Goal: Task Accomplishment & Management: Manage account settings

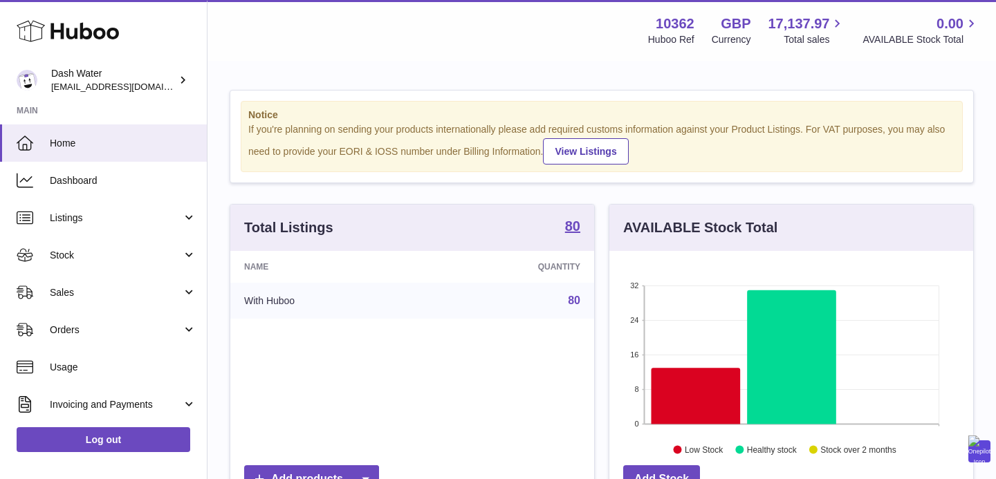
scroll to position [216, 364]
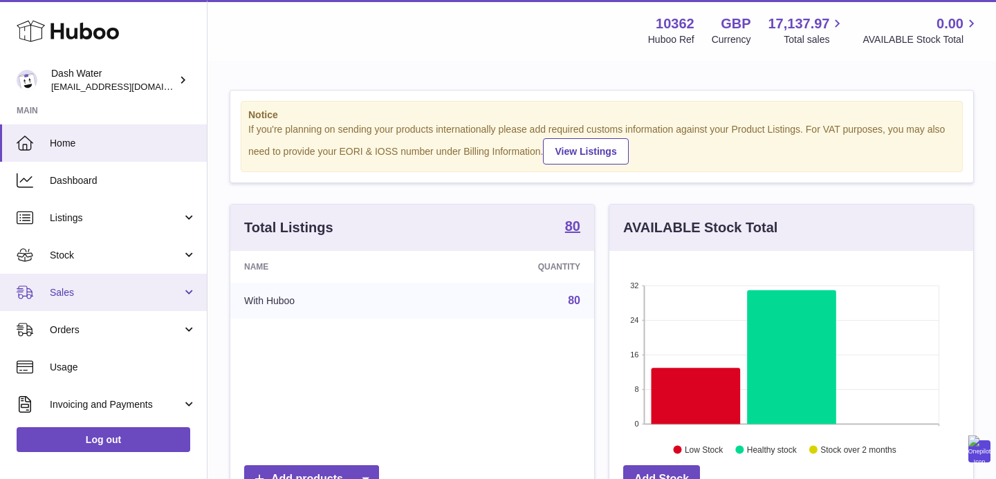
click at [73, 289] on span "Sales" at bounding box center [116, 292] width 132 height 13
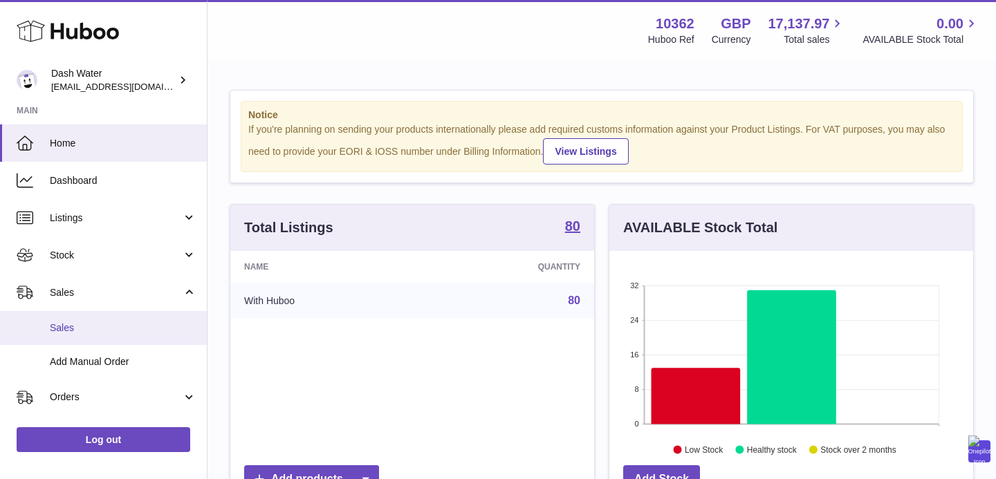
click at [73, 325] on span "Sales" at bounding box center [123, 328] width 147 height 13
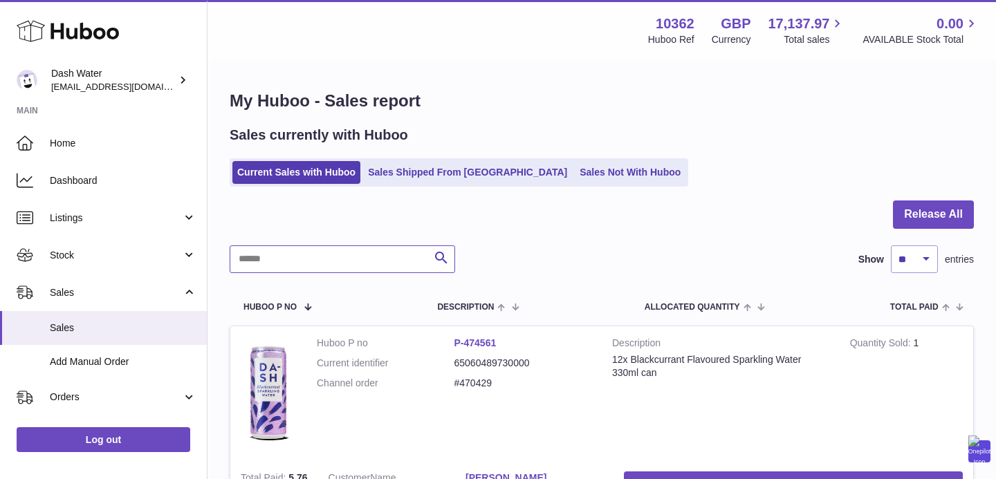
click at [269, 264] on input "text" at bounding box center [343, 260] width 226 height 28
paste input "******"
type input "******"
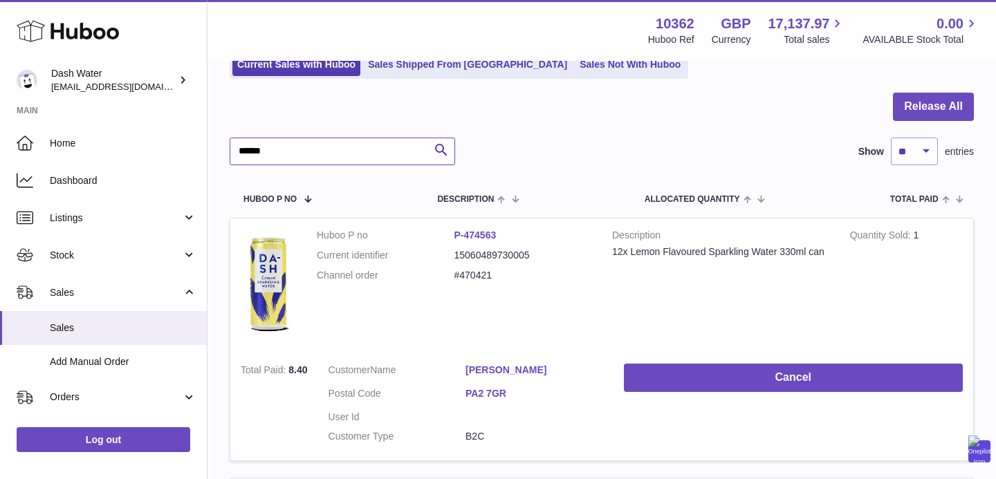
scroll to position [232, 0]
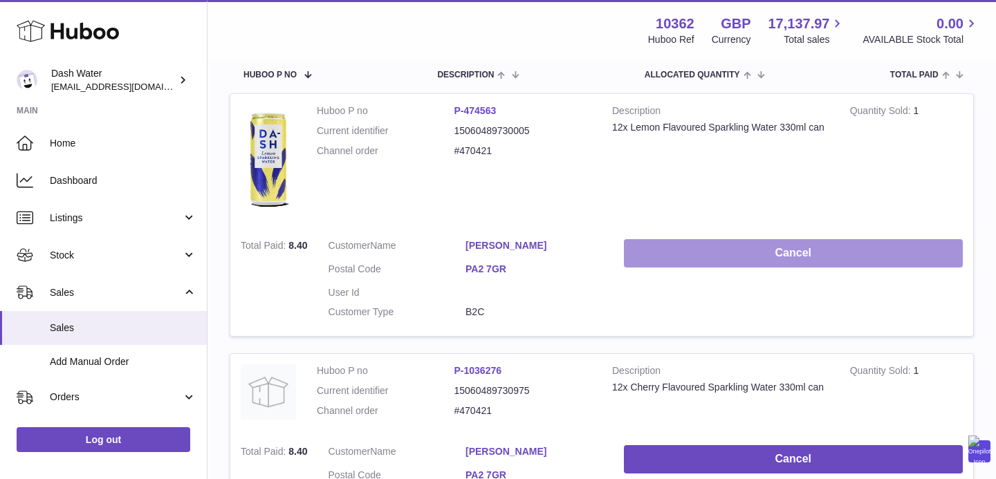
click at [749, 252] on button "Cancel" at bounding box center [793, 253] width 339 height 28
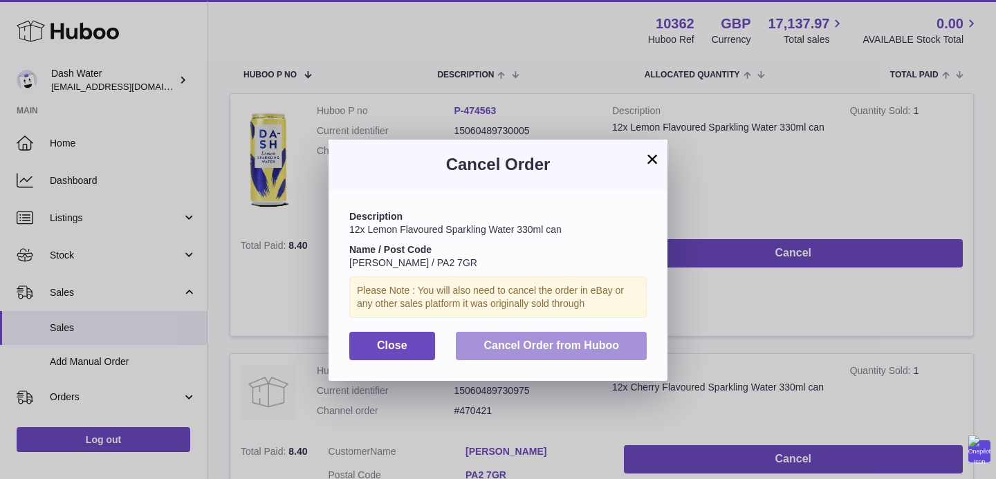
click at [583, 354] on button "Cancel Order from Huboo" at bounding box center [551, 346] width 191 height 28
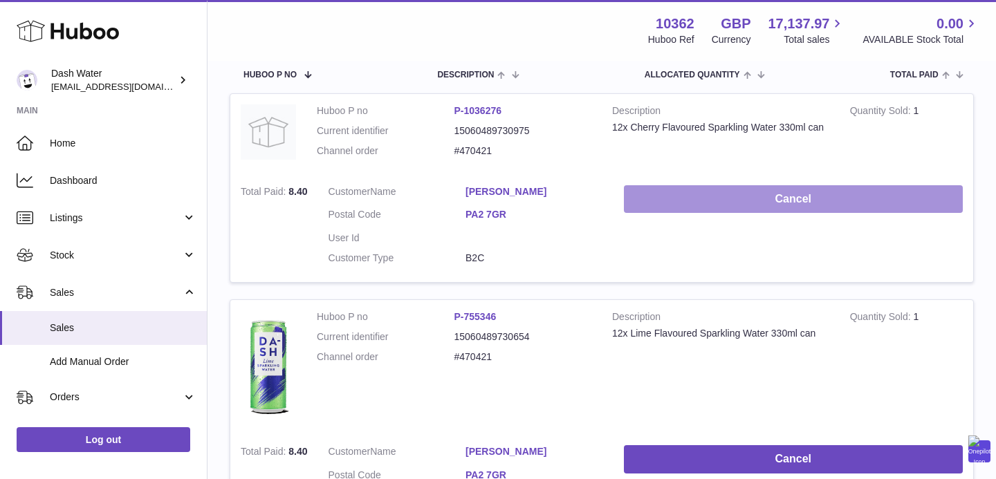
click at [785, 199] on button "Cancel" at bounding box center [793, 199] width 339 height 28
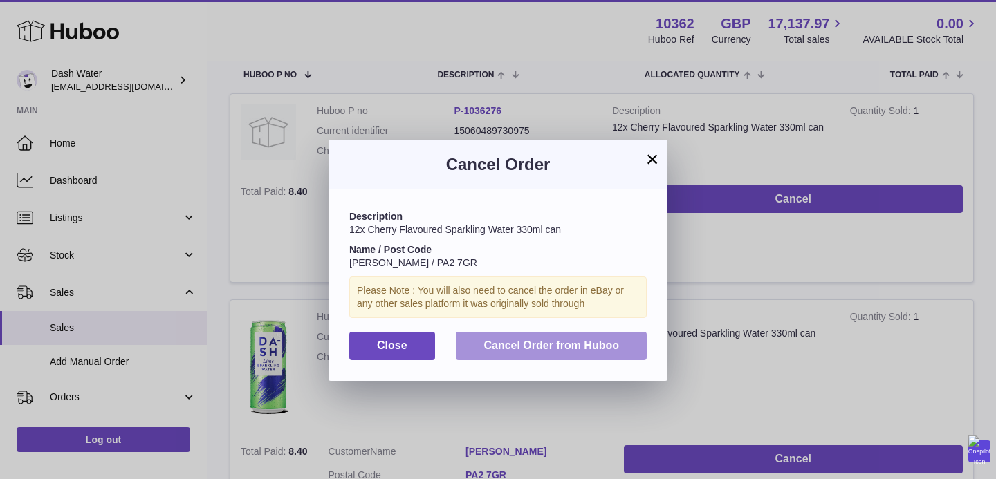
click at [571, 341] on span "Cancel Order from Huboo" at bounding box center [552, 346] width 136 height 12
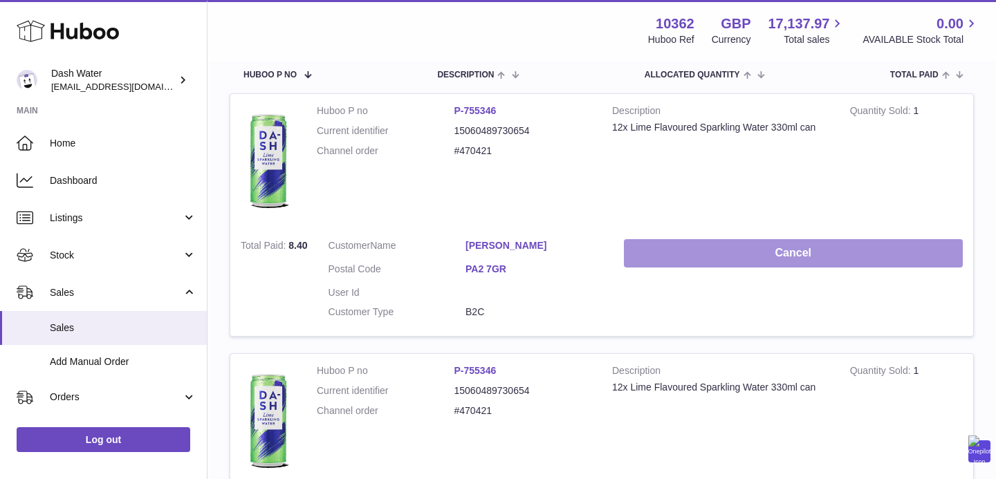
click at [803, 253] on button "Cancel" at bounding box center [793, 253] width 339 height 28
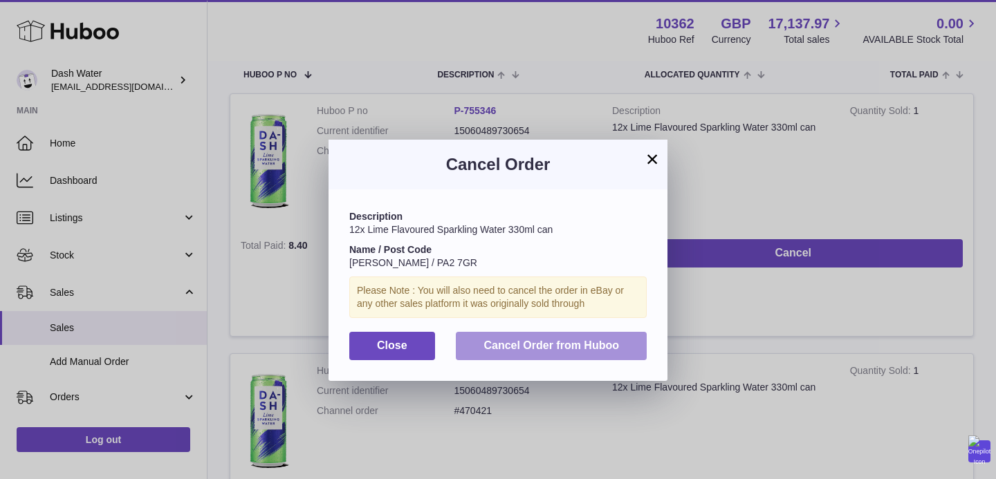
click at [573, 354] on button "Cancel Order from Huboo" at bounding box center [551, 346] width 191 height 28
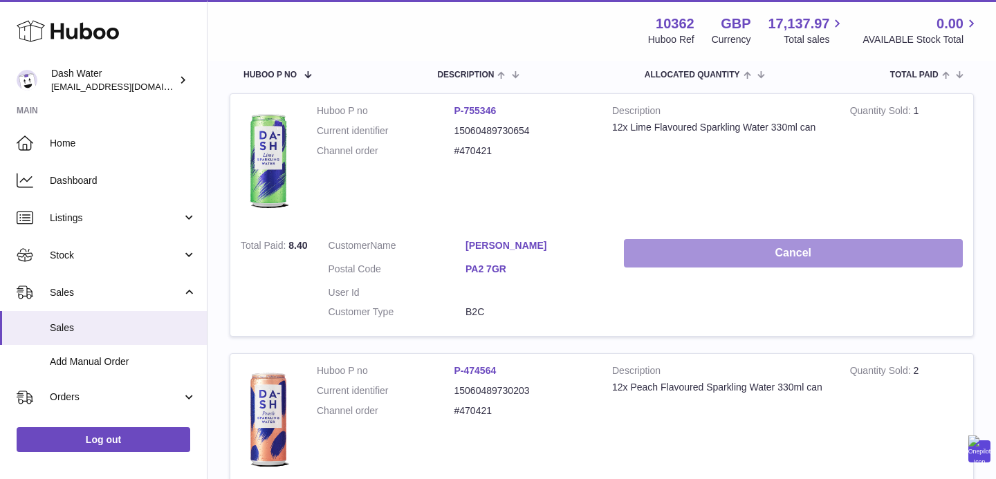
click at [776, 257] on button "Cancel" at bounding box center [793, 253] width 339 height 28
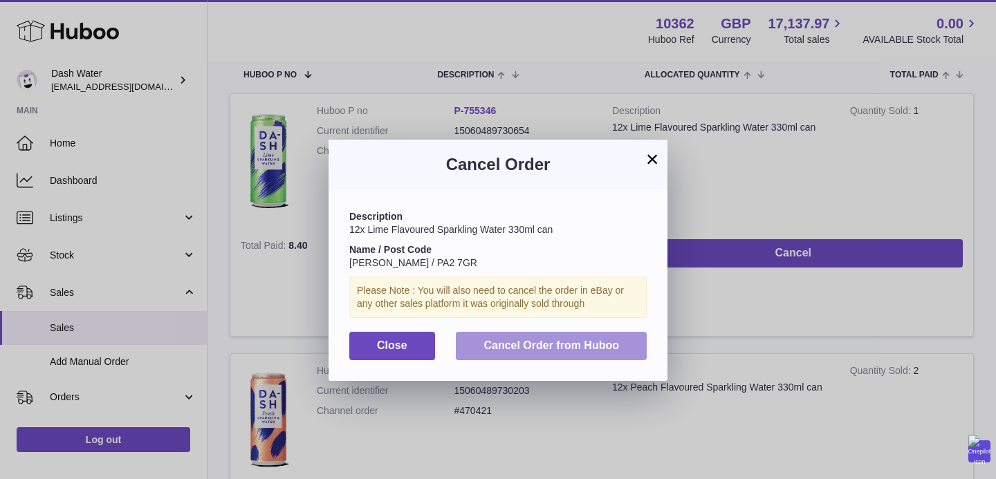
click at [581, 351] on span "Cancel Order from Huboo" at bounding box center [552, 346] width 136 height 12
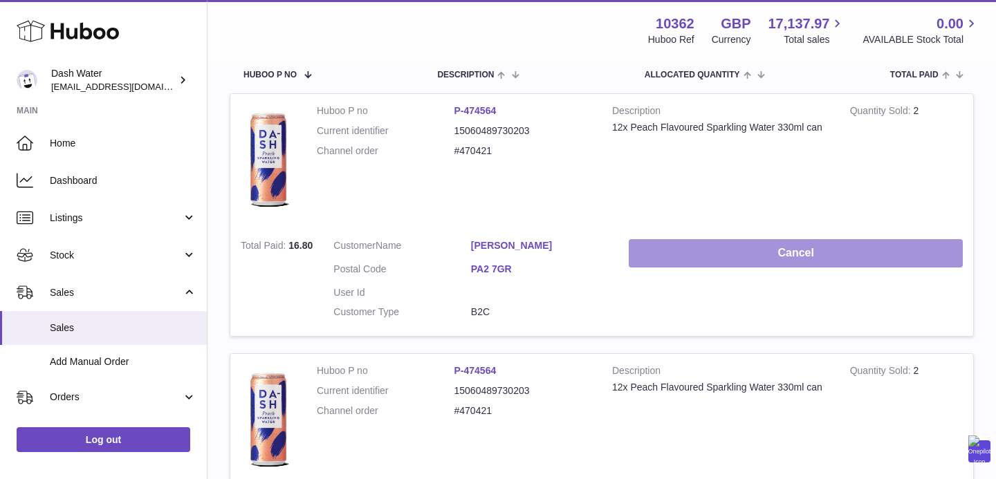
click at [772, 256] on button "Cancel" at bounding box center [796, 253] width 334 height 28
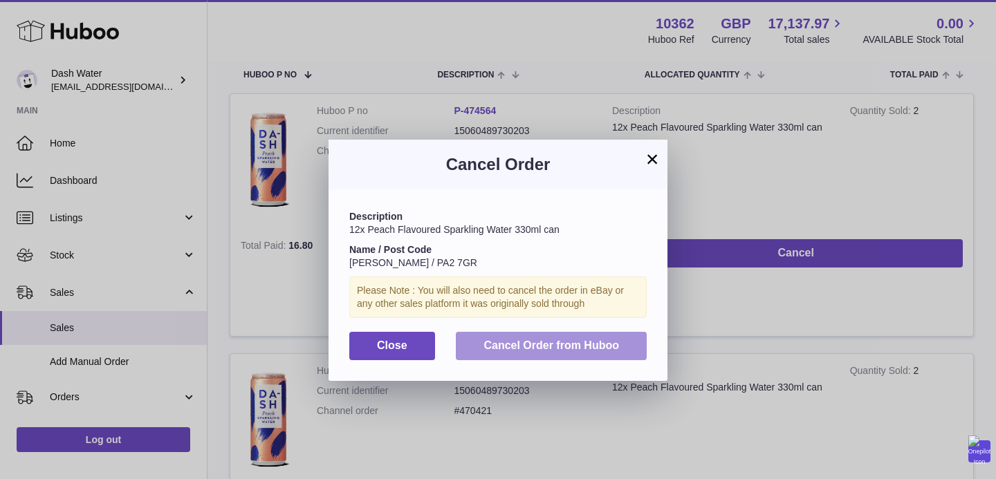
click at [572, 340] on span "Cancel Order from Huboo" at bounding box center [552, 346] width 136 height 12
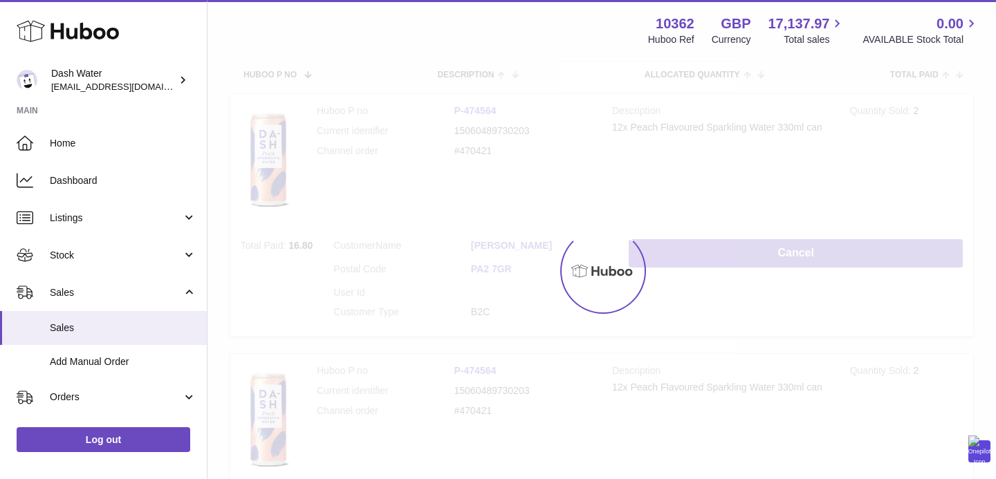
scroll to position [216, 0]
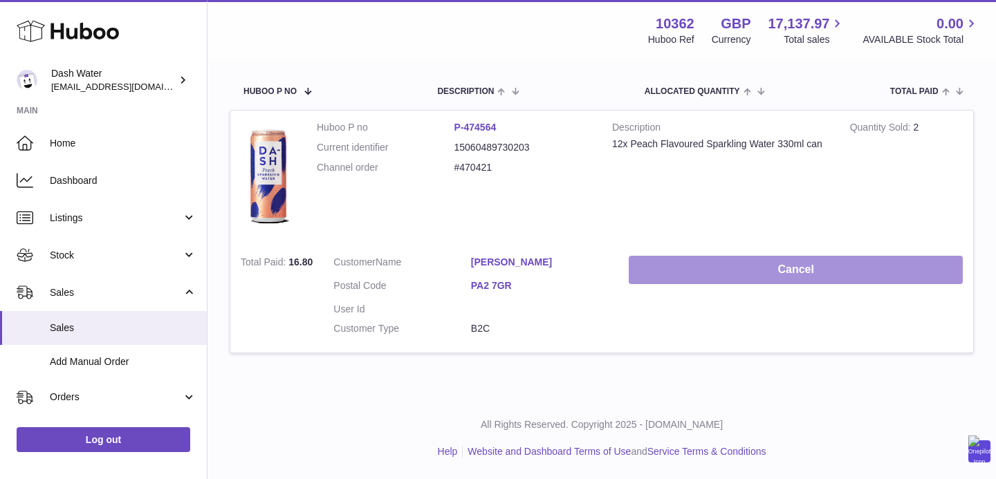
click at [790, 277] on button "Cancel" at bounding box center [796, 270] width 334 height 28
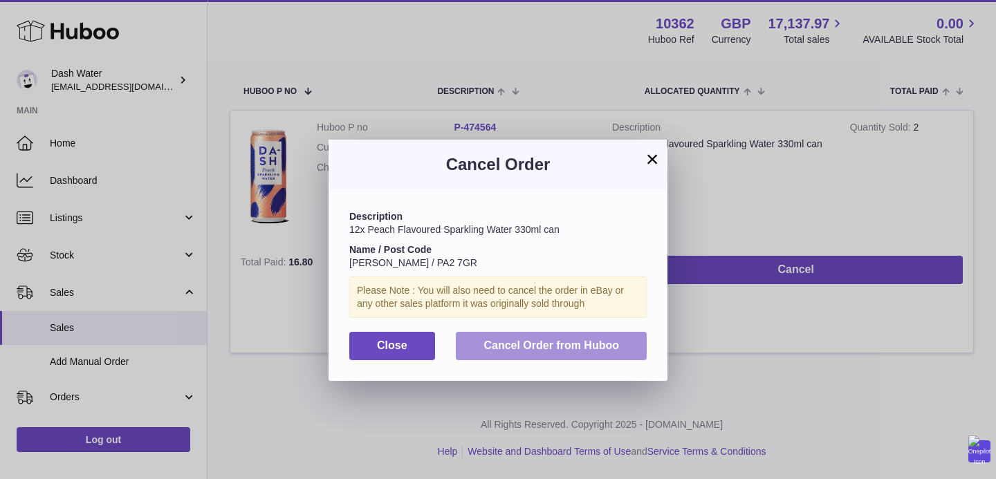
click at [588, 346] on span "Cancel Order from Huboo" at bounding box center [552, 346] width 136 height 12
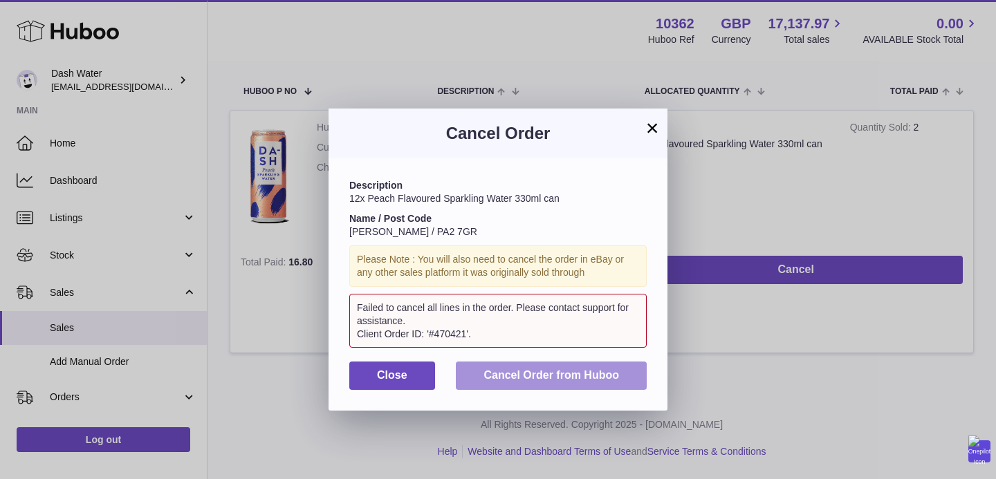
click at [513, 369] on span "Cancel Order from Huboo" at bounding box center [552, 375] width 136 height 12
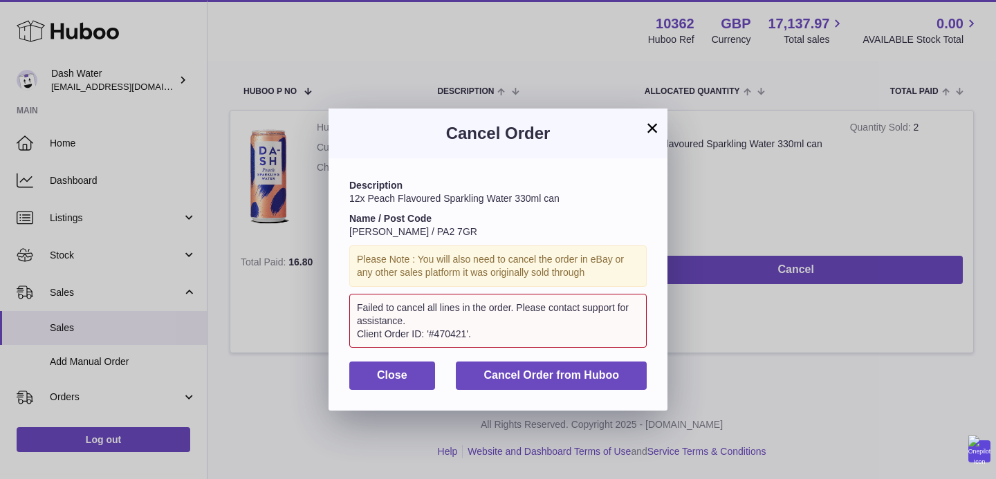
click at [648, 135] on button "×" at bounding box center [652, 128] width 17 height 17
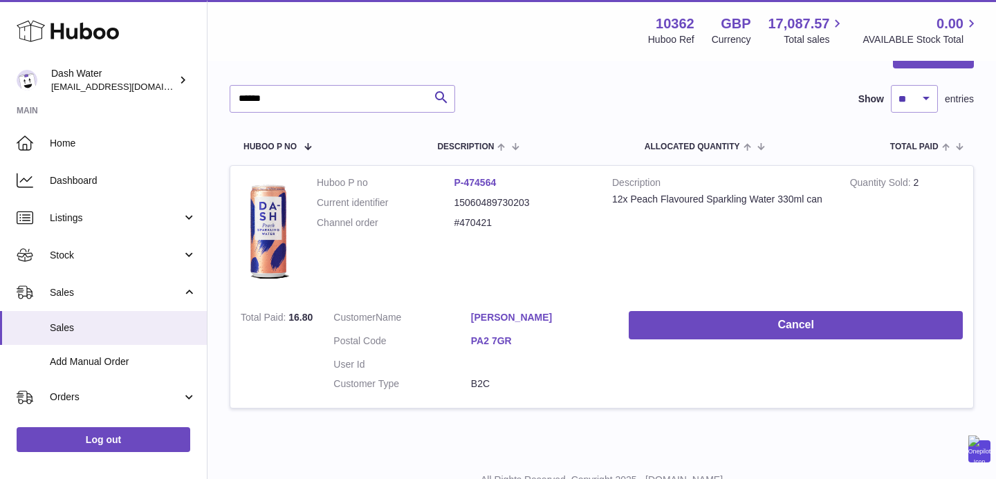
scroll to position [216, 0]
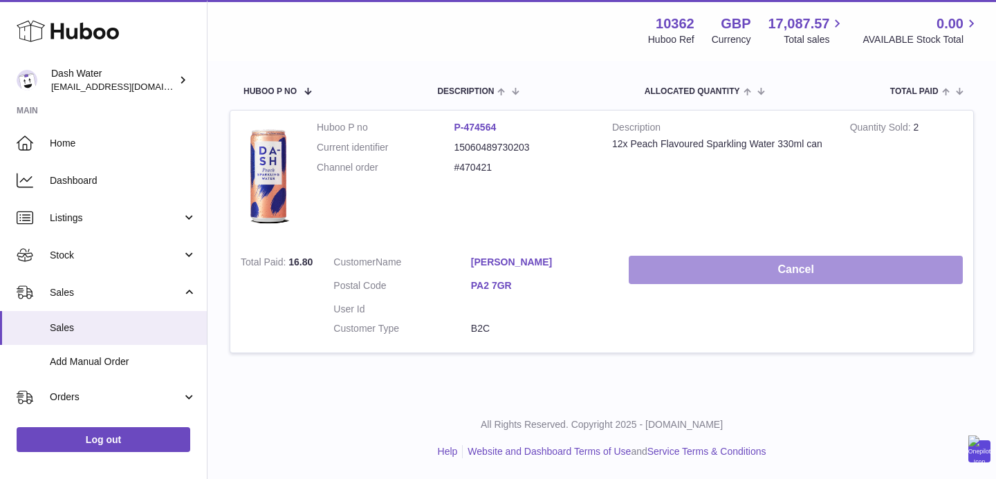
click at [697, 281] on button "Cancel" at bounding box center [796, 270] width 334 height 28
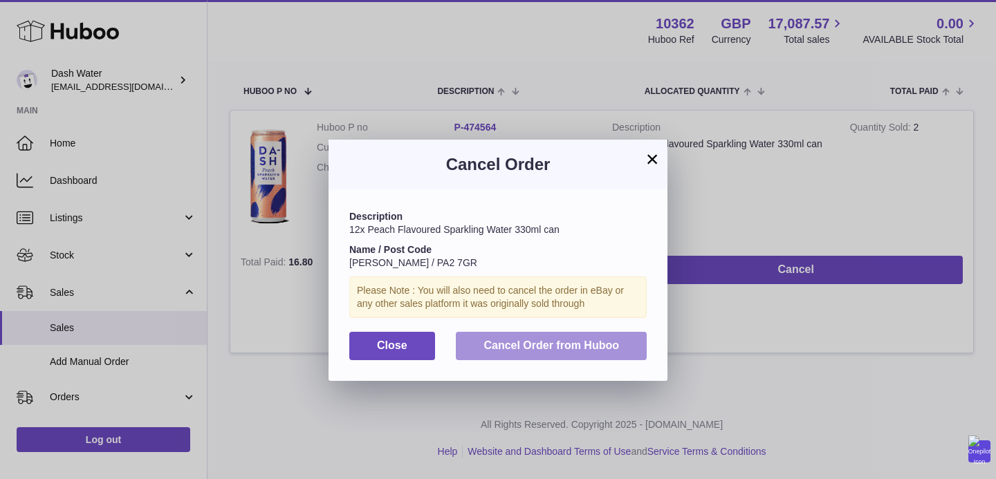
click at [572, 347] on span "Cancel Order from Huboo" at bounding box center [552, 346] width 136 height 12
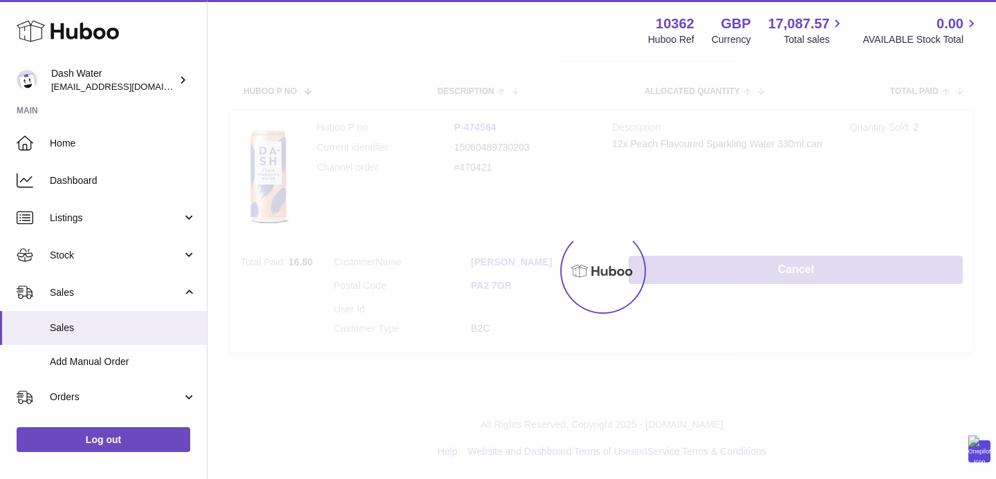
scroll to position [0, 0]
